Goal: Check status: Check status

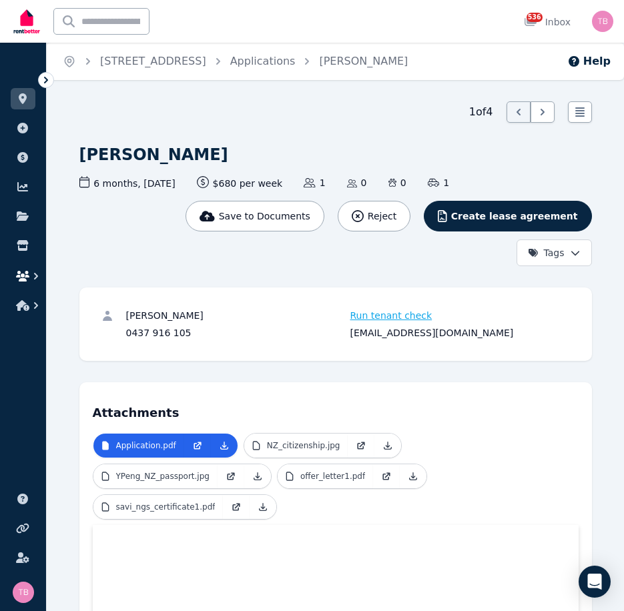
click at [25, 276] on icon "button" at bounding box center [22, 276] width 13 height 11
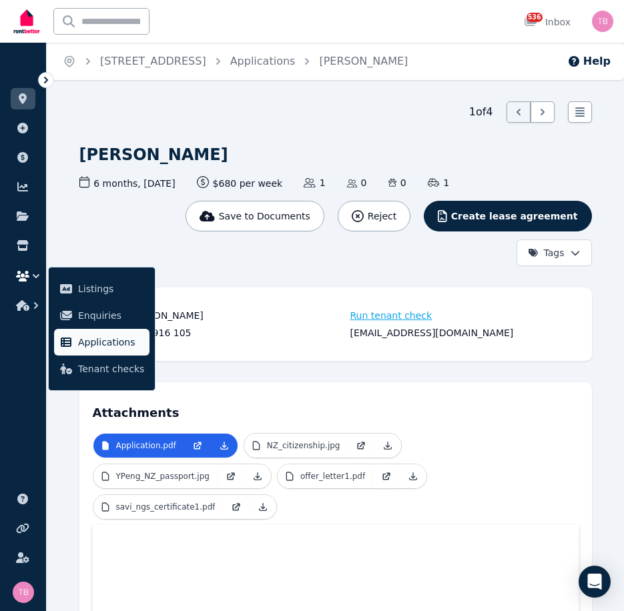
click at [95, 347] on span "Applications" at bounding box center [111, 342] width 66 height 16
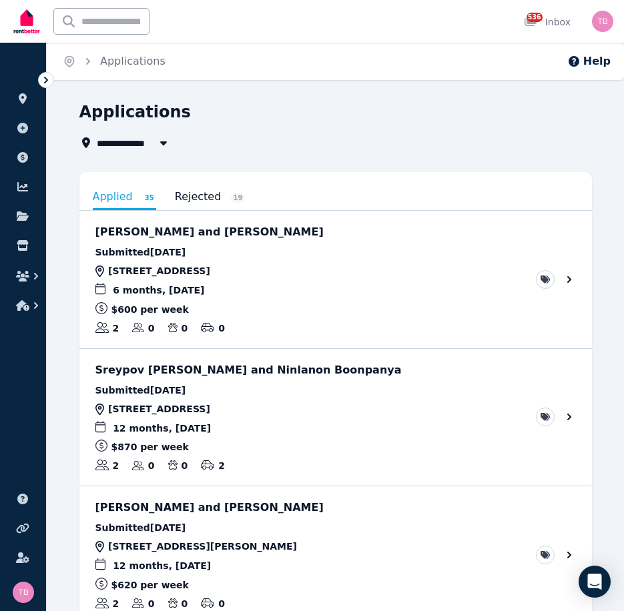
click at [120, 143] on span "All Properties" at bounding box center [140, 143] width 86 height 16
type input "**********"
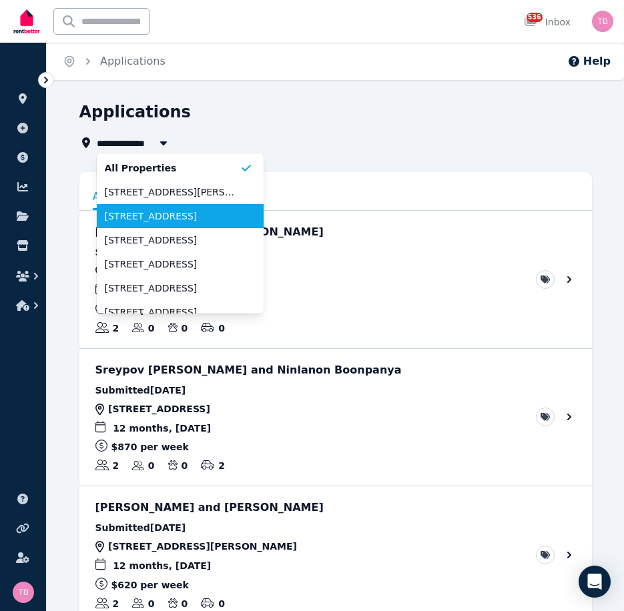
click at [151, 219] on span "[STREET_ADDRESS]" at bounding box center [172, 216] width 135 height 13
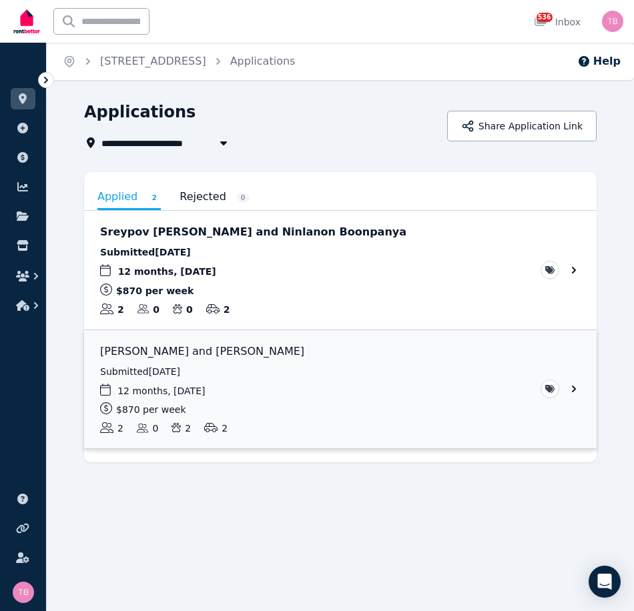
click at [575, 390] on link "View application: Obre Pemberton and Andrew Pemberton" at bounding box center [340, 389] width 512 height 119
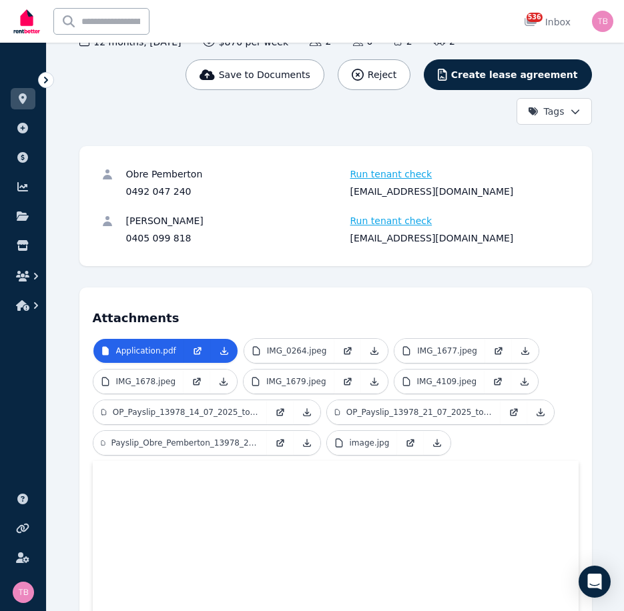
scroll to position [135, 0]
